Goal: Task Accomplishment & Management: Complete application form

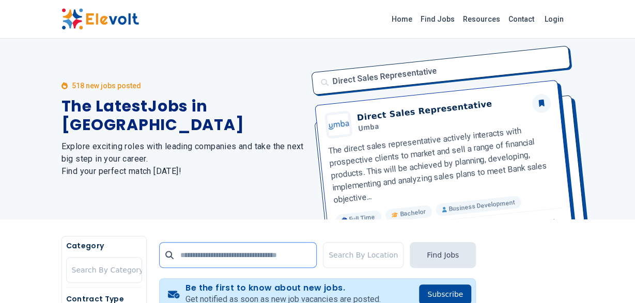
click at [219, 258] on input "text" at bounding box center [238, 255] width 158 height 26
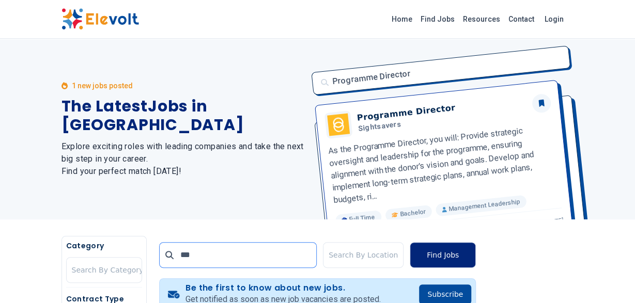
type input "***"
click at [443, 252] on button "Find Jobs" at bounding box center [443, 255] width 66 height 26
click at [441, 256] on button "Find Jobs" at bounding box center [443, 255] width 66 height 26
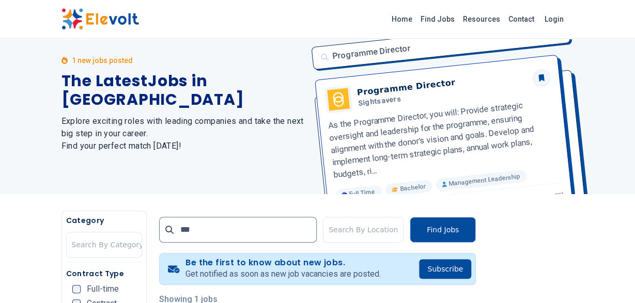
scroll to position [54, 0]
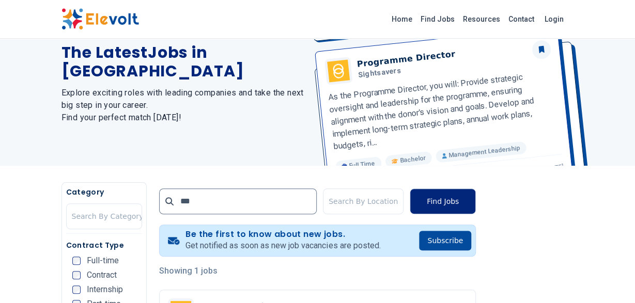
click at [434, 203] on button "Find Jobs" at bounding box center [443, 202] width 66 height 26
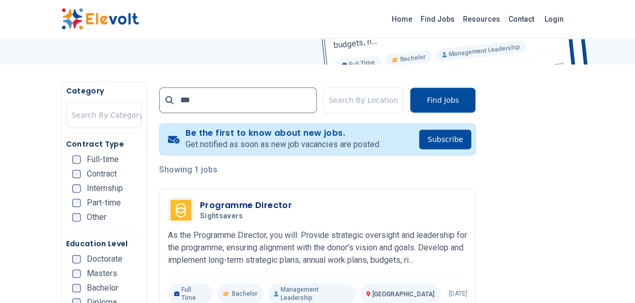
scroll to position [161, 0]
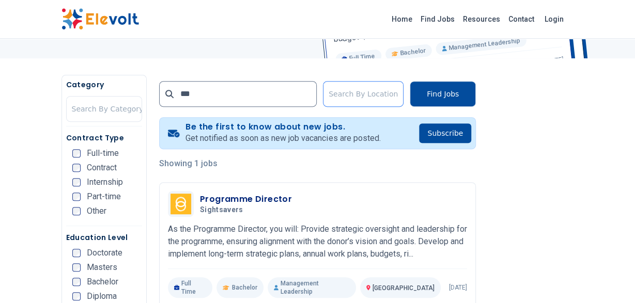
click at [358, 96] on div at bounding box center [363, 94] width 69 height 21
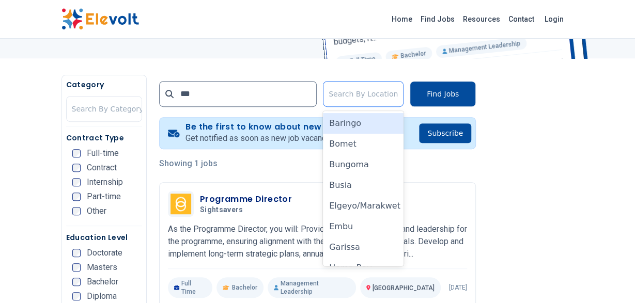
click at [374, 94] on div at bounding box center [363, 94] width 69 height 21
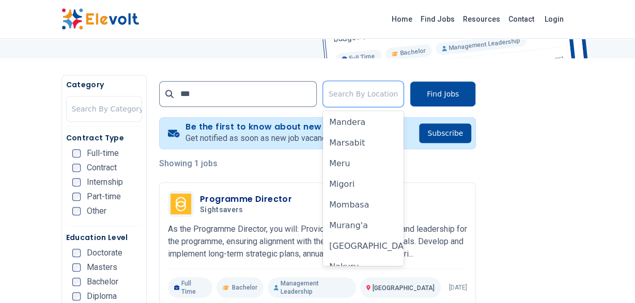
scroll to position [465, 0]
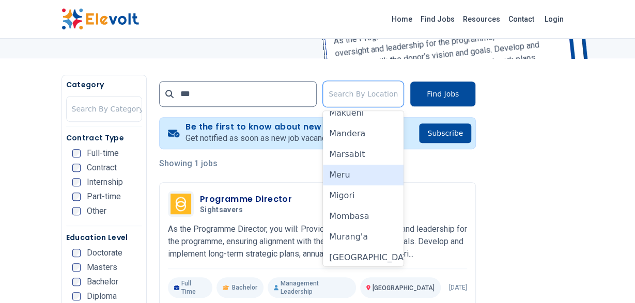
click at [362, 180] on div "Meru" at bounding box center [363, 175] width 81 height 21
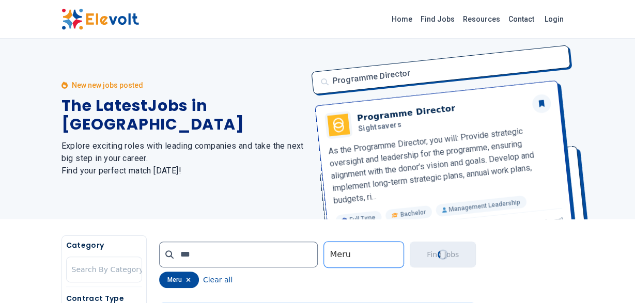
scroll to position [0, 0]
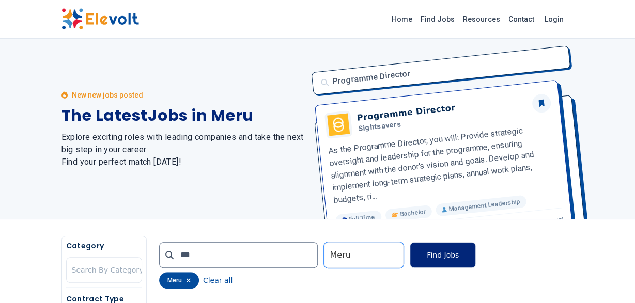
click at [453, 256] on button "Find Jobs" at bounding box center [443, 255] width 66 height 26
click at [450, 19] on link "Find Jobs" at bounding box center [437, 19] width 42 height 17
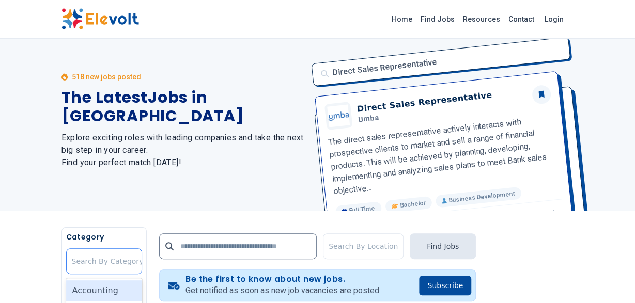
click at [116, 272] on div at bounding box center [108, 261] width 72 height 21
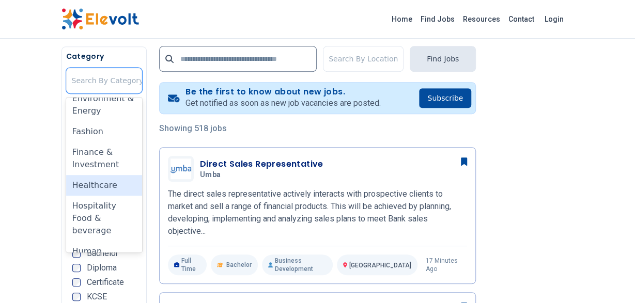
scroll to position [397, 0]
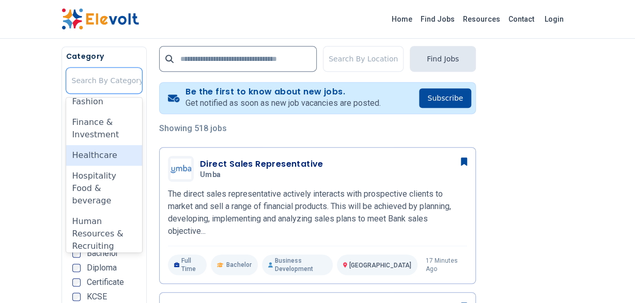
click at [105, 145] on div "Healthcare" at bounding box center [104, 155] width 76 height 21
click at [105, 128] on span "Full-time" at bounding box center [103, 125] width 32 height 8
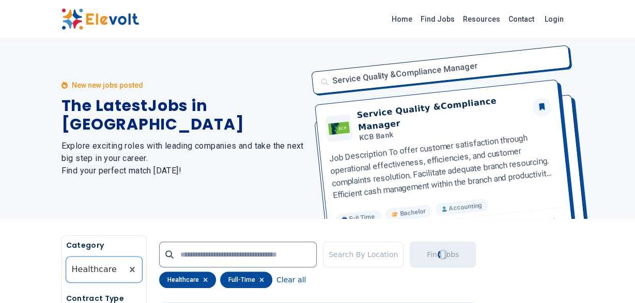
scroll to position [0, 0]
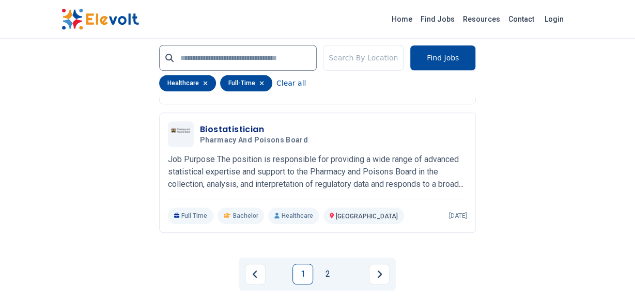
scroll to position [2203, 0]
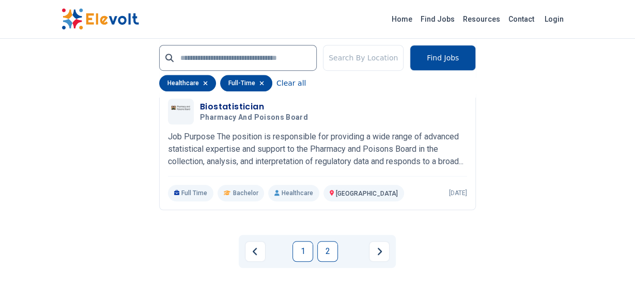
click at [330, 262] on link "2" at bounding box center [327, 251] width 21 height 21
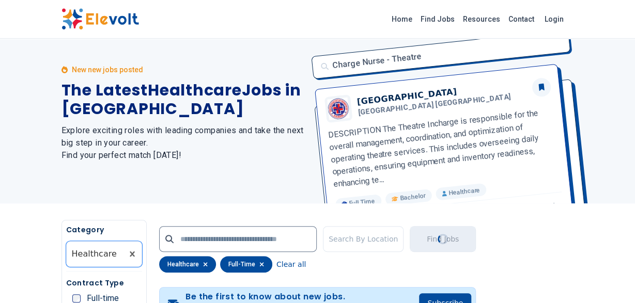
scroll to position [1, 0]
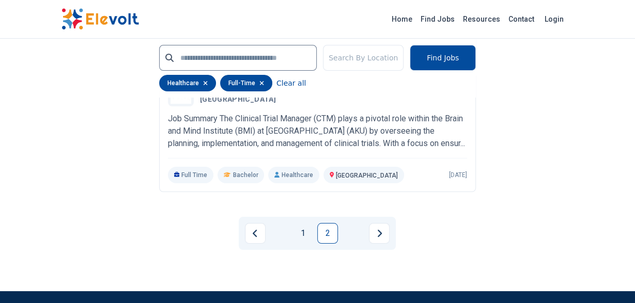
scroll to position [1827, 0]
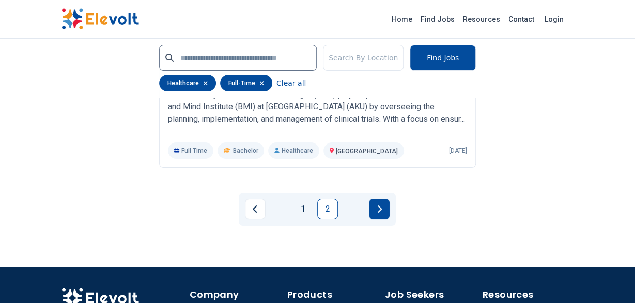
click at [377, 205] on icon "Next page" at bounding box center [379, 209] width 5 height 8
click at [379, 205] on icon "Next page" at bounding box center [379, 209] width 5 height 8
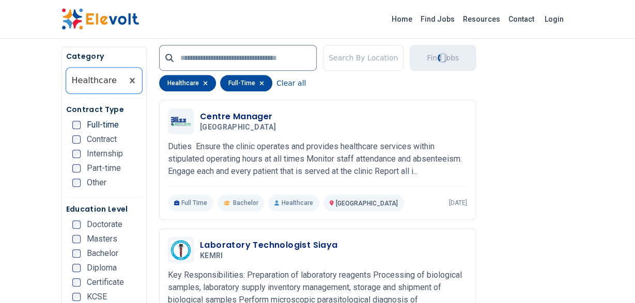
scroll to position [215, 0]
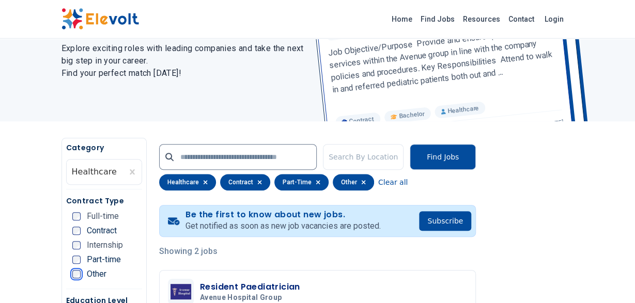
scroll to position [107, 0]
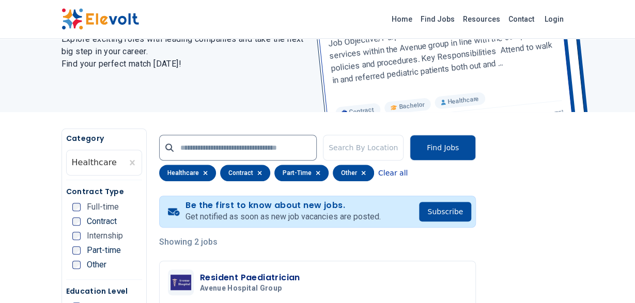
click at [383, 174] on button "Clear all" at bounding box center [392, 173] width 29 height 17
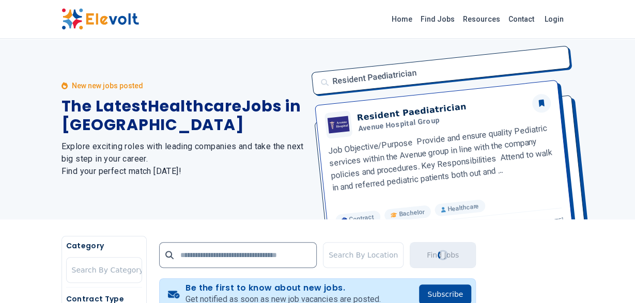
scroll to position [104, 0]
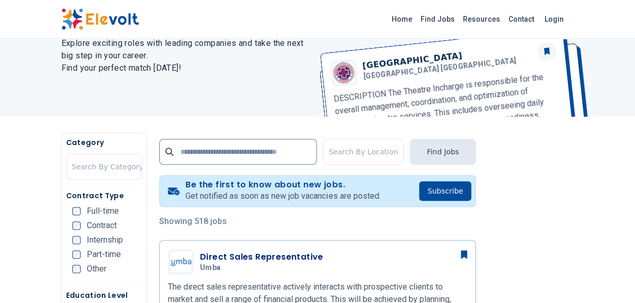
scroll to position [107, 0]
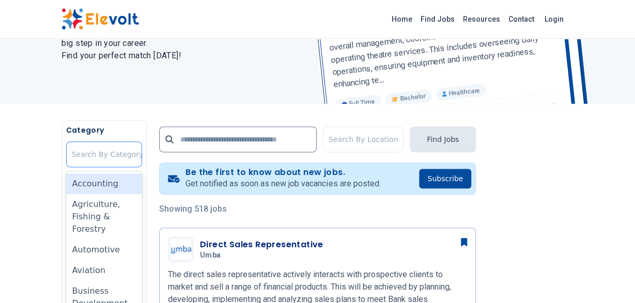
click at [120, 167] on div "Category 35 results available. Use Up and Down to choose options, press Enter t…" at bounding box center [104, 148] width 76 height 47
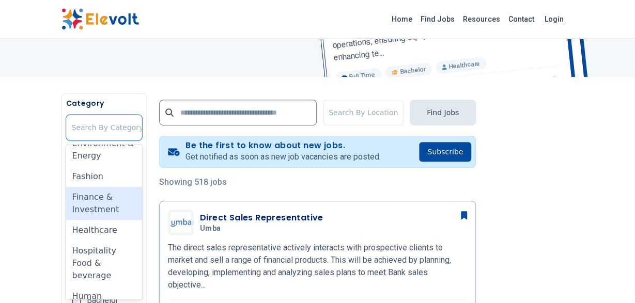
scroll to position [397, 0]
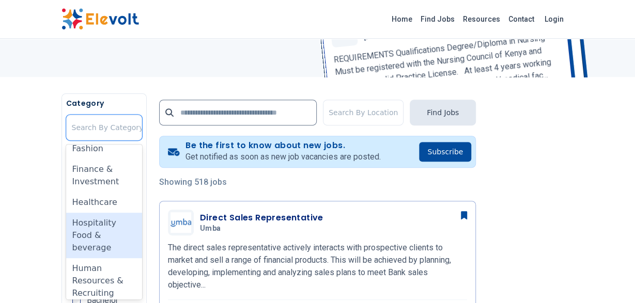
click at [112, 213] on div "Hospitality Food & beverage" at bounding box center [104, 235] width 76 height 45
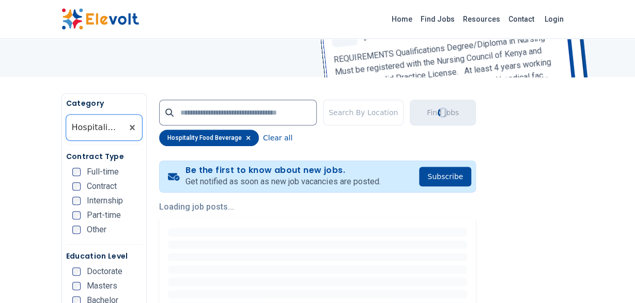
click at [112, 205] on ul "Full-time Contract Internship Part-time Other" at bounding box center [107, 204] width 70 height 72
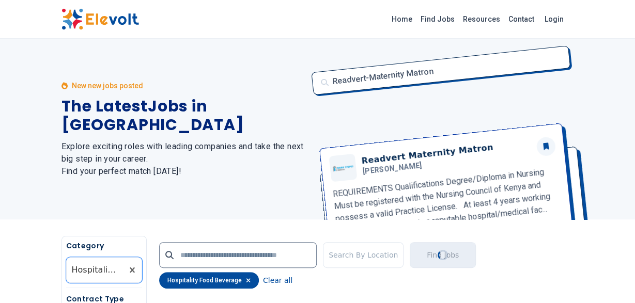
scroll to position [0, 0]
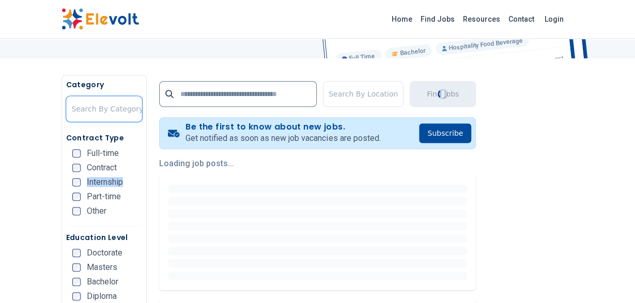
scroll to position [68, 0]
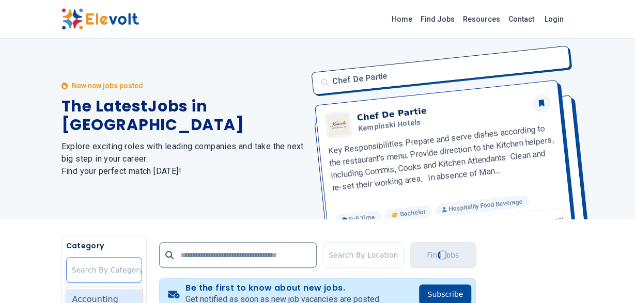
click at [105, 272] on div at bounding box center [108, 270] width 72 height 21
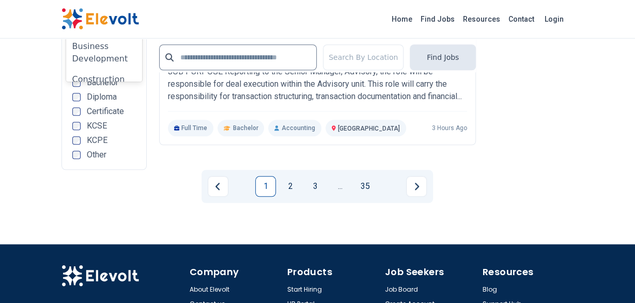
scroll to position [2400, 0]
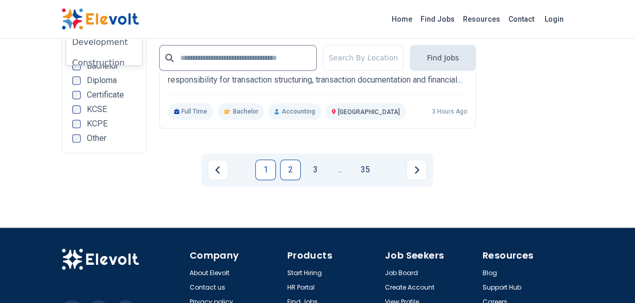
click at [289, 180] on link "2" at bounding box center [290, 170] width 21 height 21
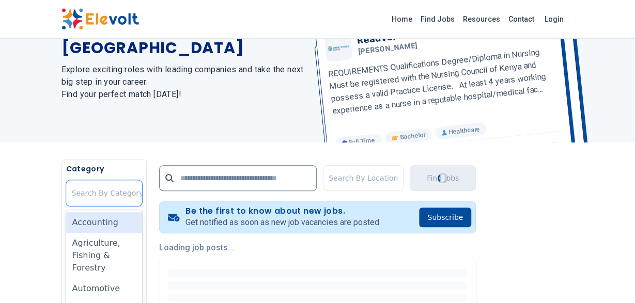
scroll to position [135, 0]
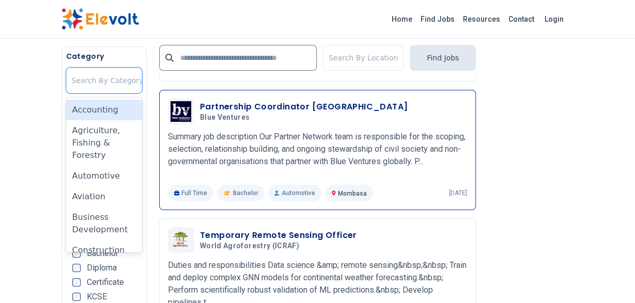
scroll to position [1826, 0]
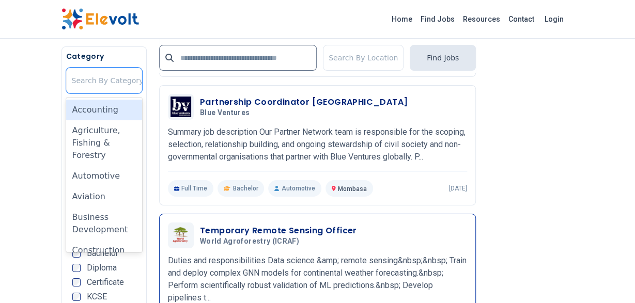
click at [210, 225] on h3 "Temporary Remote Sensing Officer" at bounding box center [278, 231] width 157 height 12
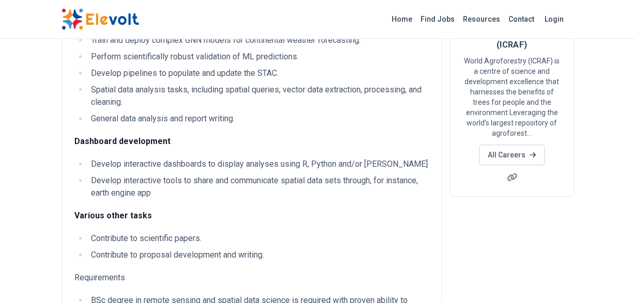
scroll to position [107, 0]
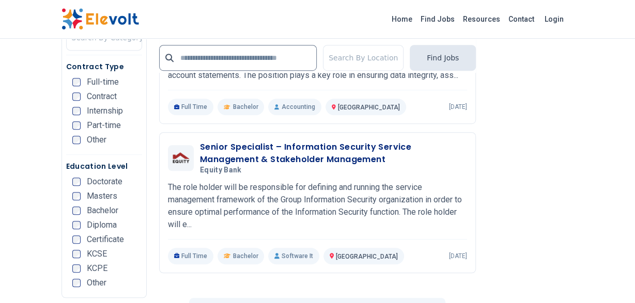
scroll to position [2174, 0]
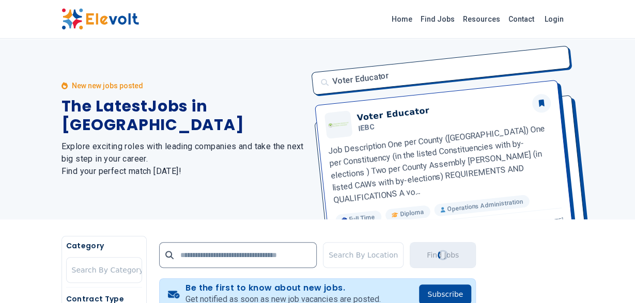
scroll to position [0, 0]
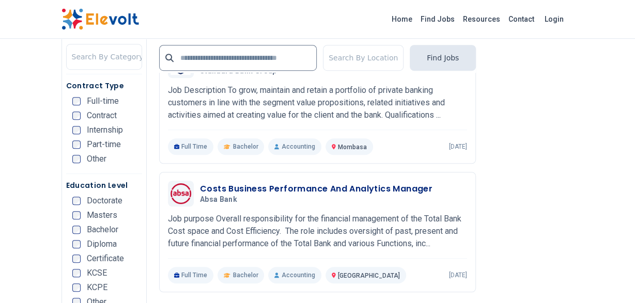
scroll to position [2203, 0]
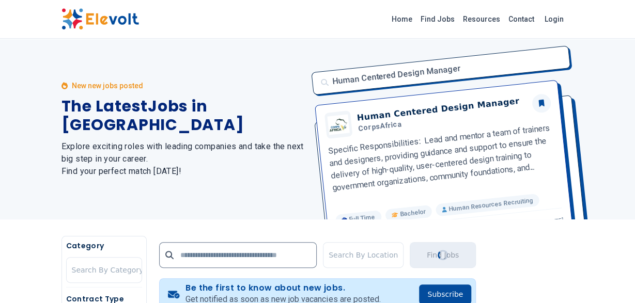
scroll to position [0, 0]
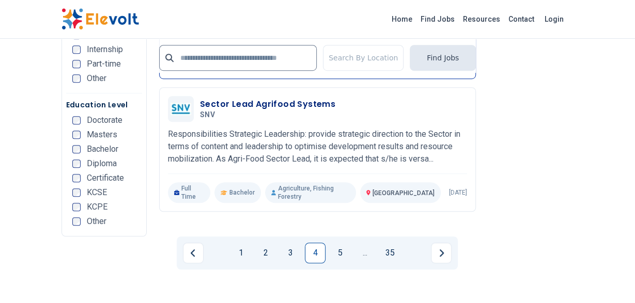
scroll to position [2203, 0]
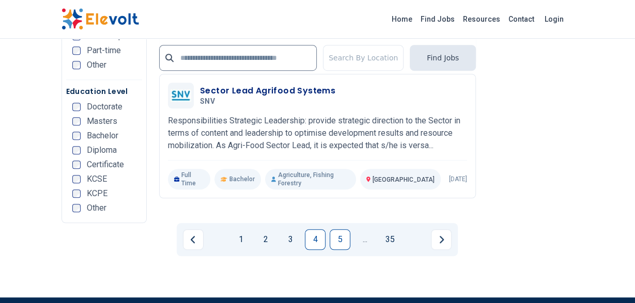
click at [337, 229] on link "5" at bounding box center [340, 239] width 21 height 21
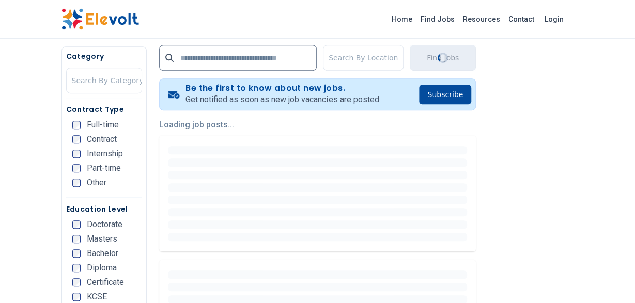
scroll to position [215, 0]
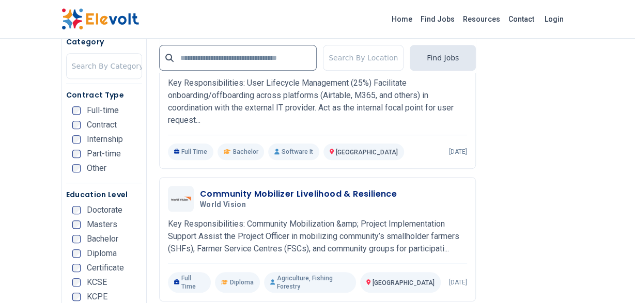
scroll to position [2149, 0]
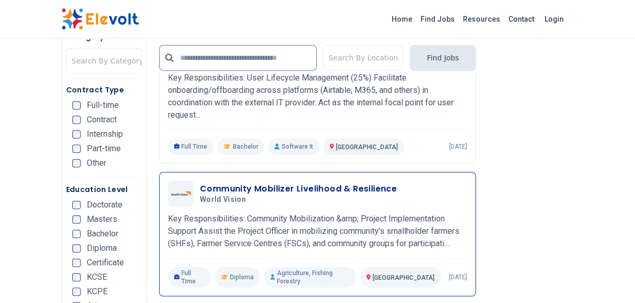
click at [189, 181] on div at bounding box center [181, 194] width 26 height 26
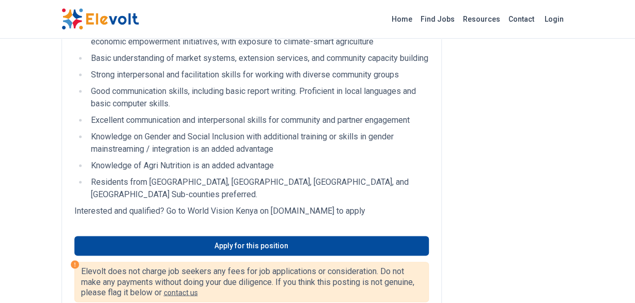
scroll to position [699, 0]
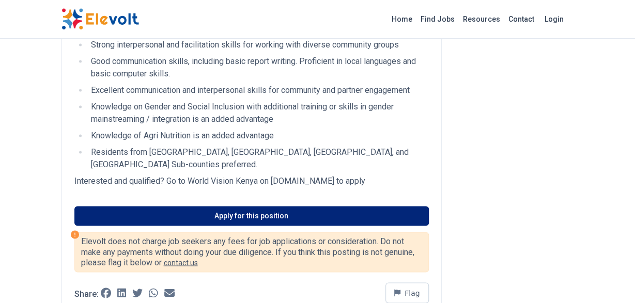
click at [248, 226] on link "Apply for this position" at bounding box center [251, 216] width 354 height 20
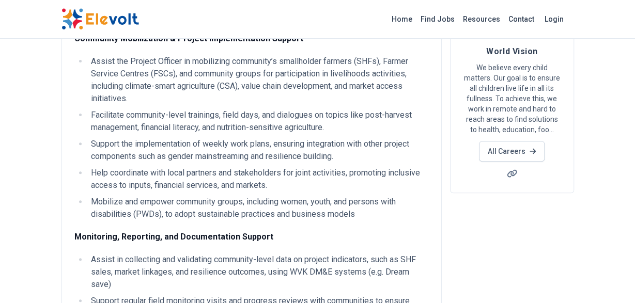
scroll to position [0, 0]
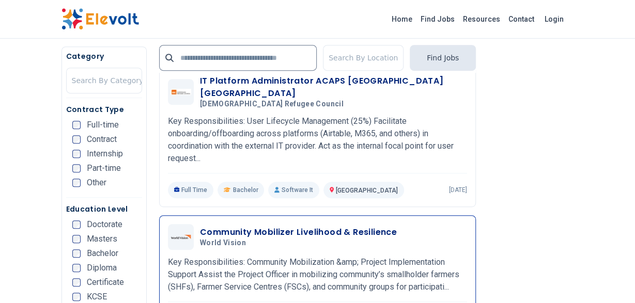
scroll to position [2081, 0]
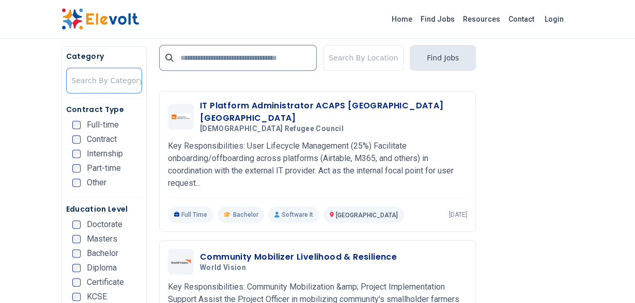
click at [104, 80] on div at bounding box center [108, 80] width 72 height 21
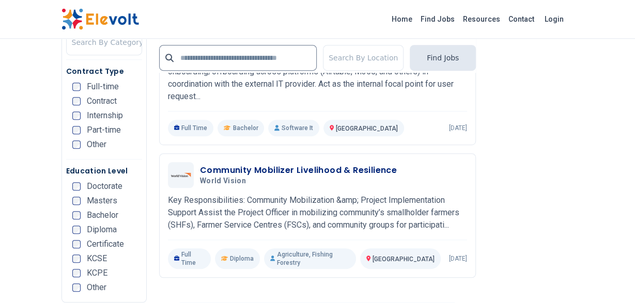
scroll to position [2189, 0]
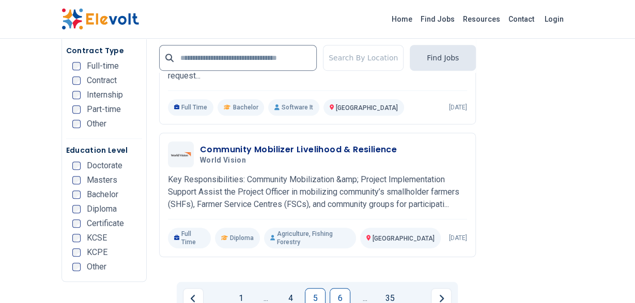
click at [339, 288] on link "6" at bounding box center [340, 298] width 21 height 21
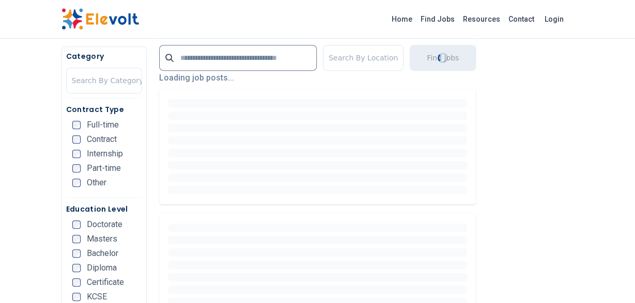
scroll to position [269, 0]
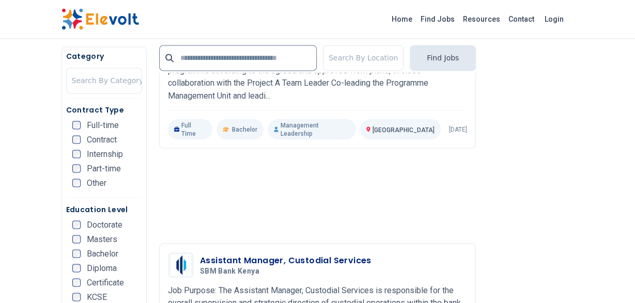
scroll to position [914, 0]
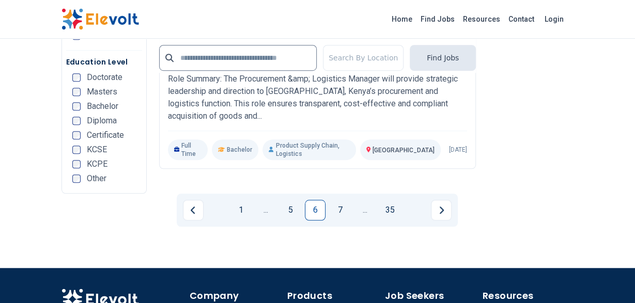
scroll to position [2257, 0]
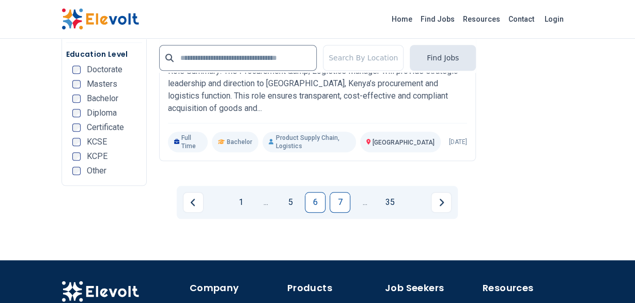
click at [345, 213] on link "7" at bounding box center [340, 202] width 21 height 21
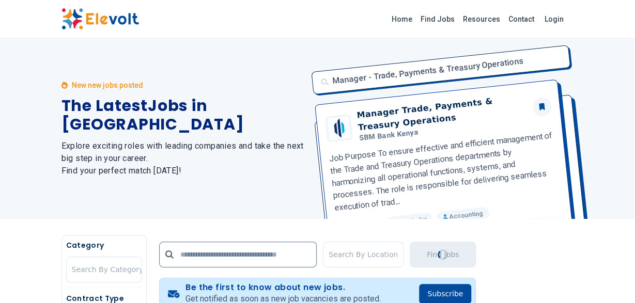
scroll to position [0, 0]
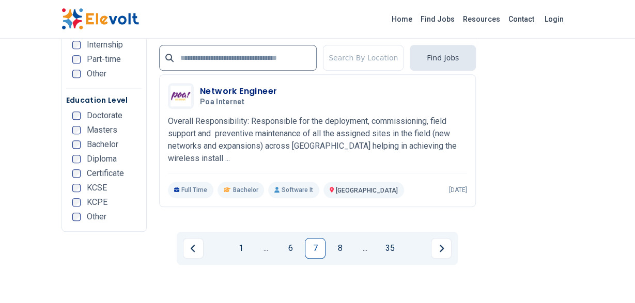
scroll to position [2203, 0]
click at [341, 258] on link "8" at bounding box center [340, 248] width 21 height 21
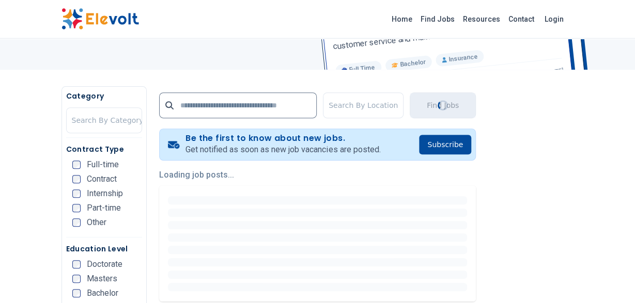
scroll to position [161, 0]
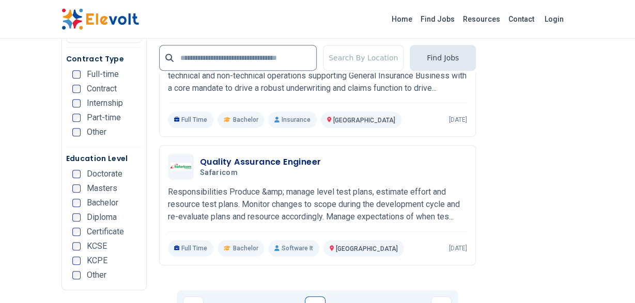
scroll to position [2149, 0]
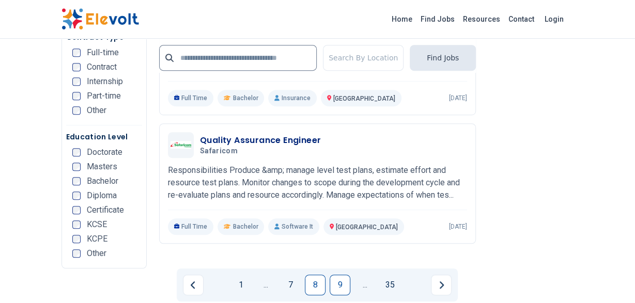
click at [341, 278] on link "9" at bounding box center [340, 285] width 21 height 21
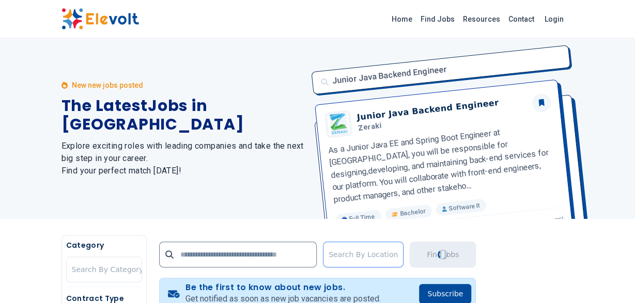
scroll to position [0, 0]
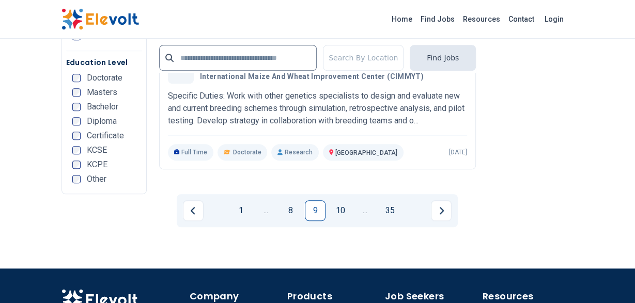
scroll to position [2257, 0]
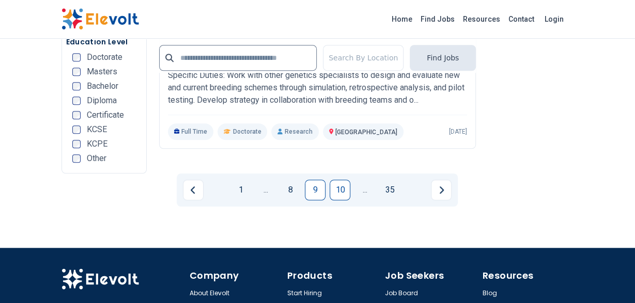
click at [341, 183] on link "10" at bounding box center [340, 190] width 21 height 21
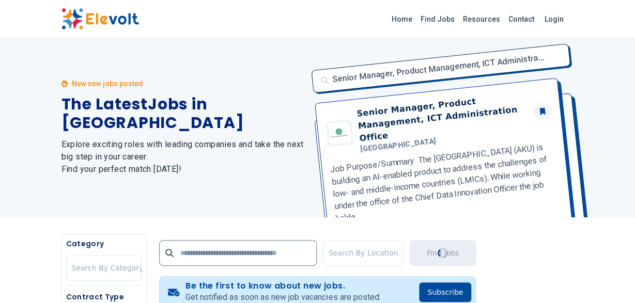
scroll to position [0, 0]
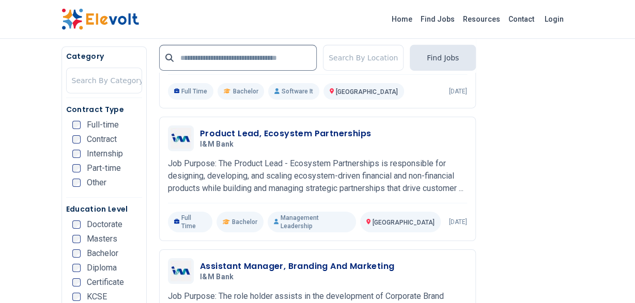
scroll to position [1612, 0]
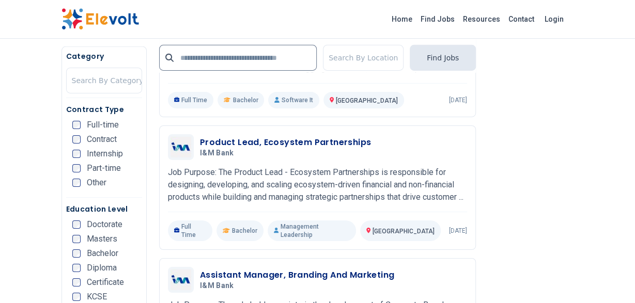
click at [102, 268] on span "Diploma" at bounding box center [102, 268] width 30 height 8
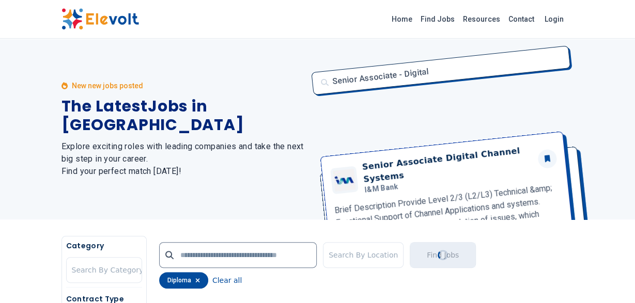
scroll to position [0, 0]
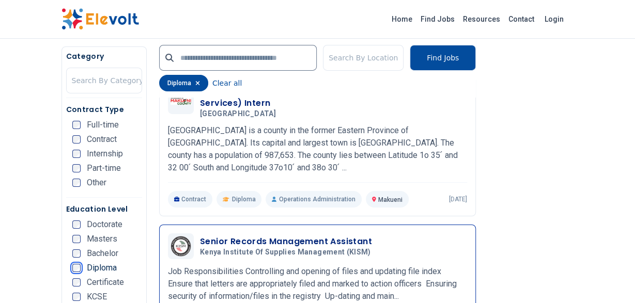
scroll to position [1720, 0]
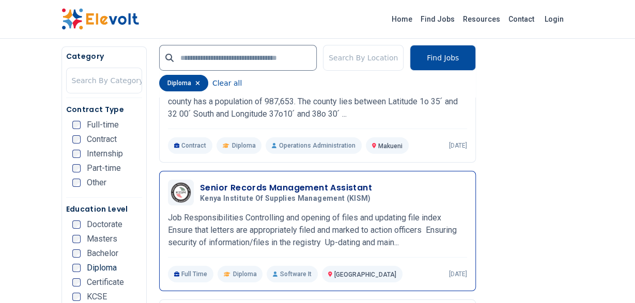
click at [181, 182] on img at bounding box center [181, 192] width 21 height 21
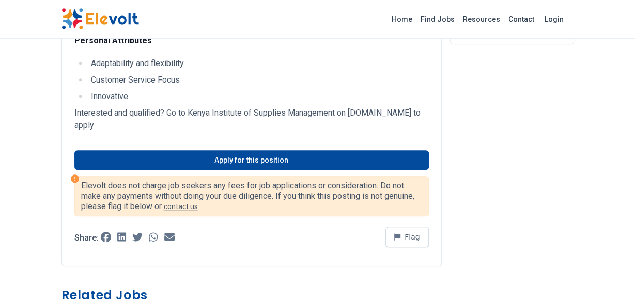
scroll to position [322, 0]
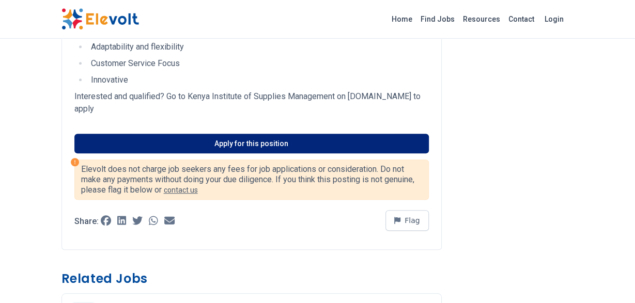
click at [254, 147] on link "Apply for this position" at bounding box center [251, 144] width 354 height 20
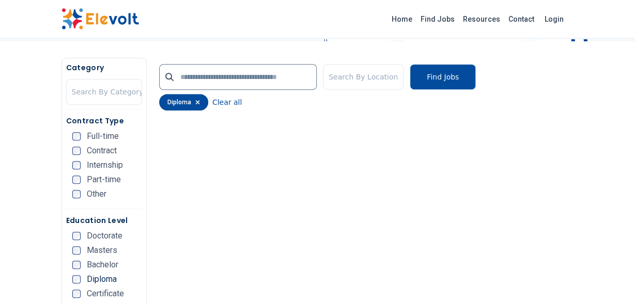
scroll to position [198, 0]
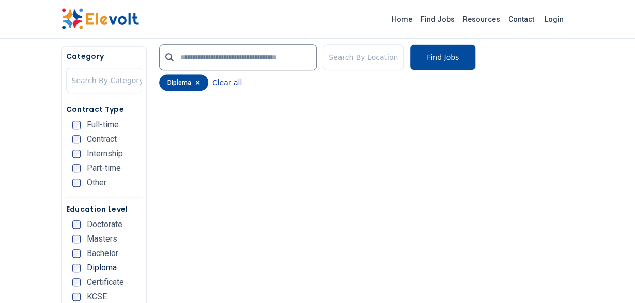
click at [228, 83] on button "Clear all" at bounding box center [226, 82] width 29 height 17
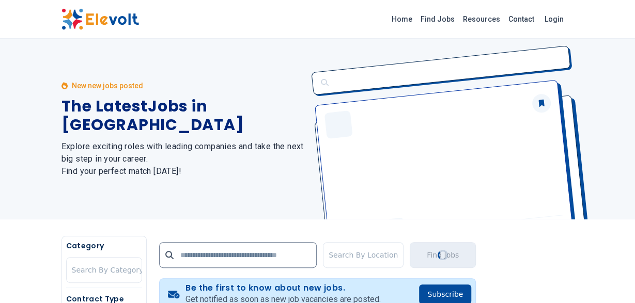
scroll to position [0, 0]
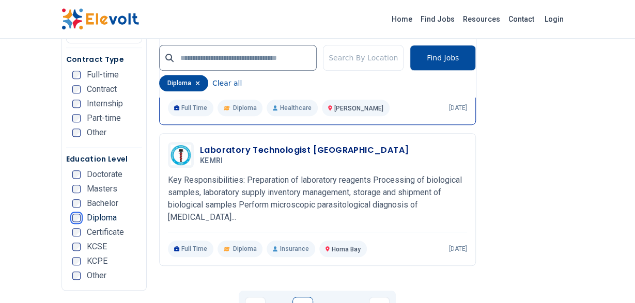
scroll to position [2203, 0]
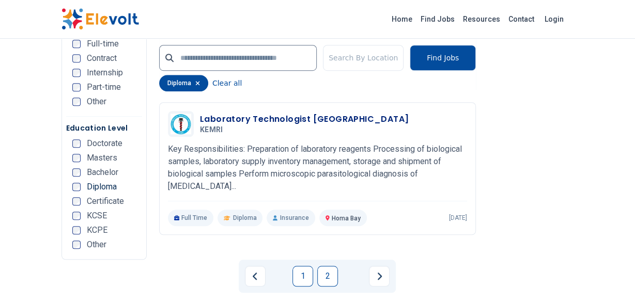
click at [323, 266] on link "2" at bounding box center [327, 276] width 21 height 21
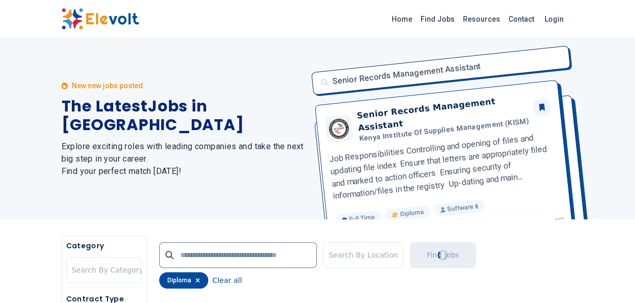
scroll to position [0, 0]
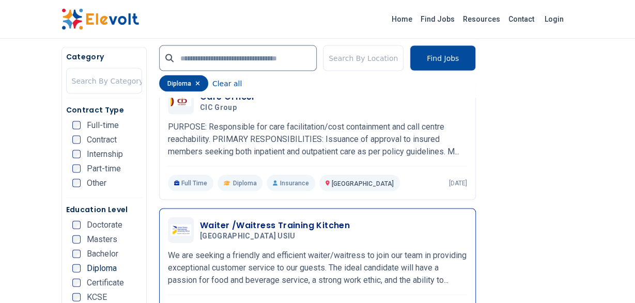
scroll to position [914, 0]
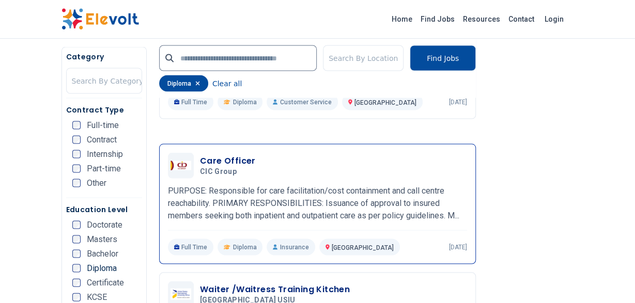
click at [234, 167] on h3 "Care Officer" at bounding box center [228, 160] width 56 height 12
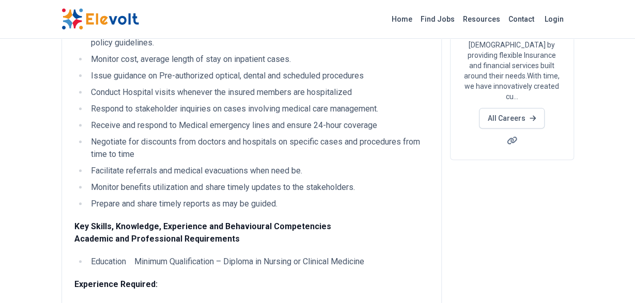
scroll to position [215, 0]
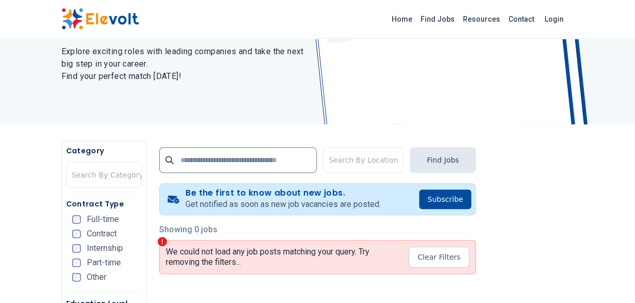
scroll to position [161, 0]
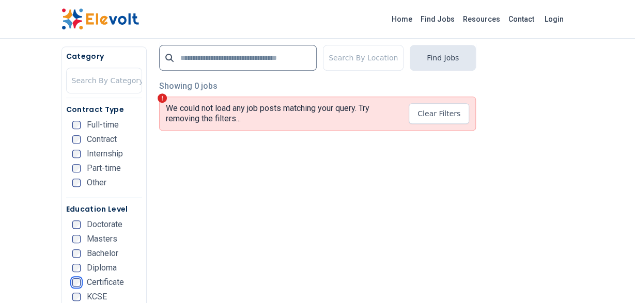
scroll to position [269, 0]
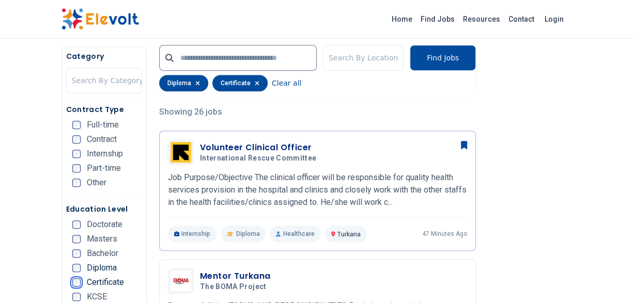
scroll to position [262, 0]
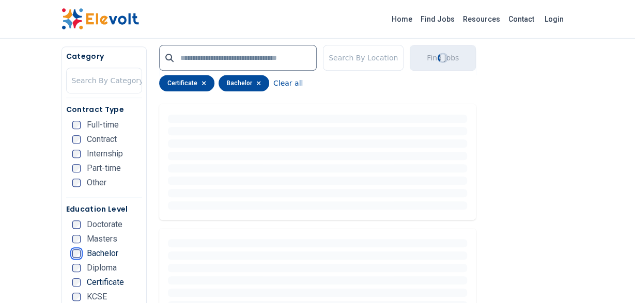
scroll to position [269, 0]
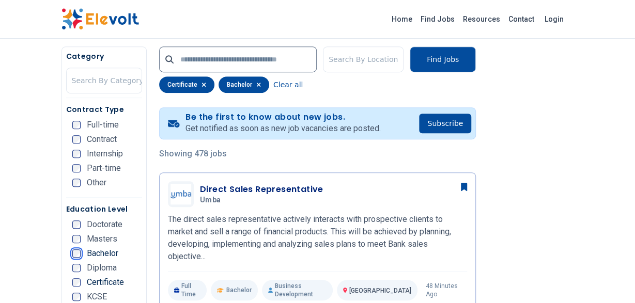
scroll to position [215, 0]
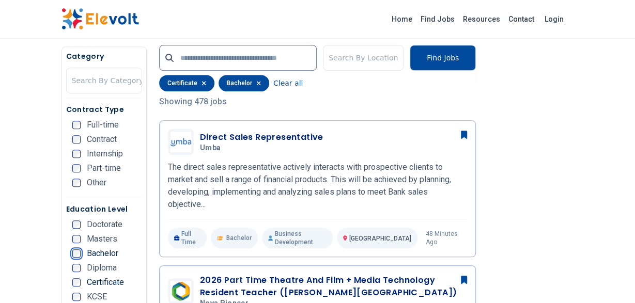
scroll to position [2, 0]
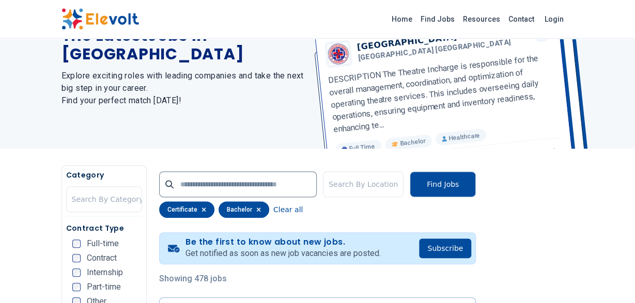
scroll to position [71, 0]
